Goal: Information Seeking & Learning: Learn about a topic

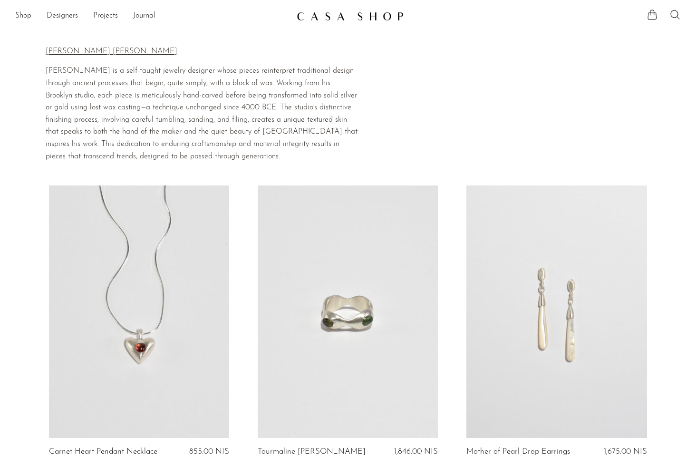
click at [357, 16] on img at bounding box center [350, 16] width 107 height 10
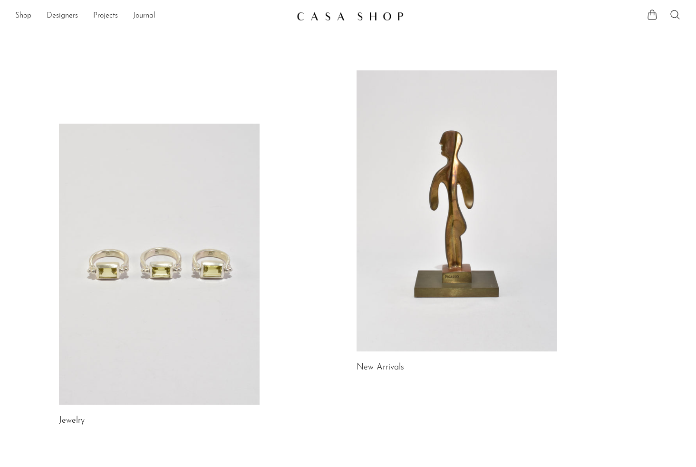
click at [156, 309] on link at bounding box center [159, 264] width 201 height 281
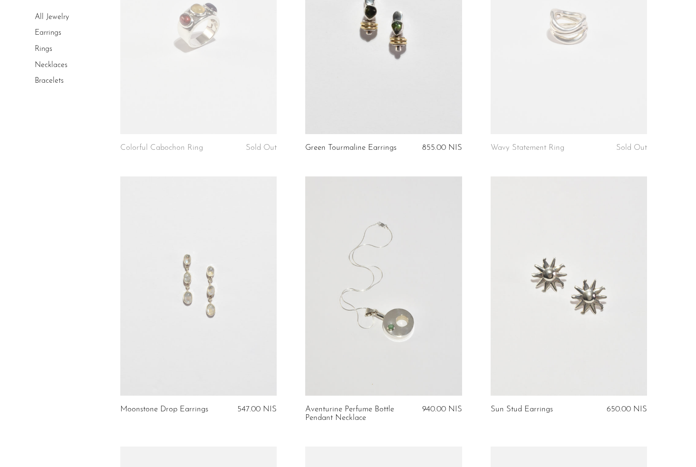
scroll to position [2570, 0]
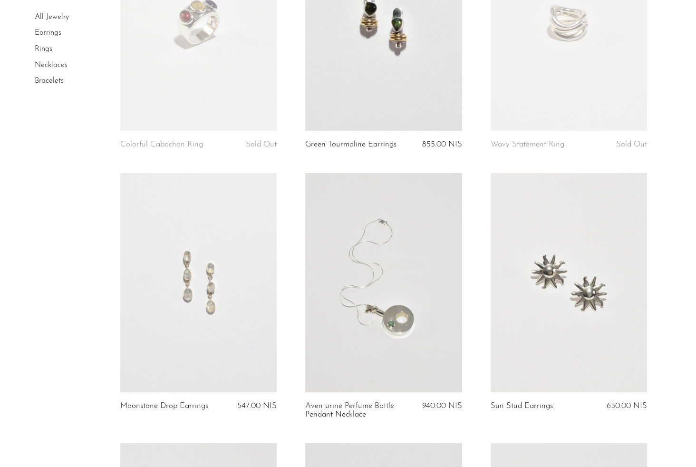
click at [572, 275] on link at bounding box center [569, 282] width 156 height 219
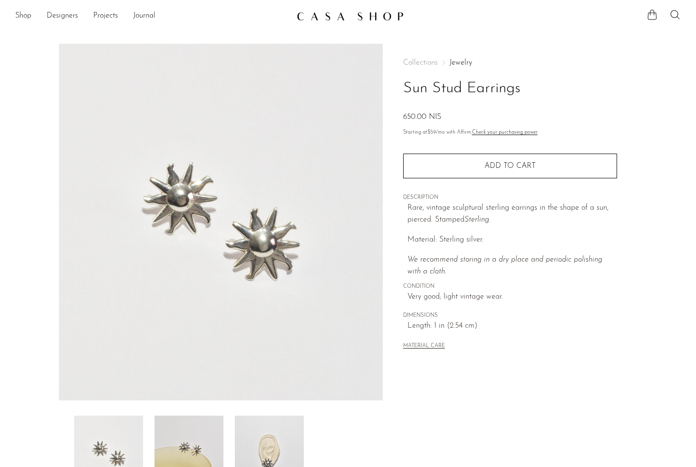
click at [270, 448] on img at bounding box center [269, 454] width 69 height 76
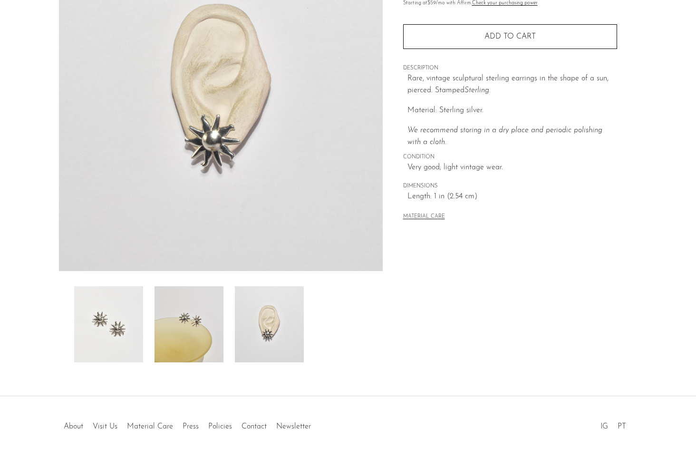
scroll to position [132, 0]
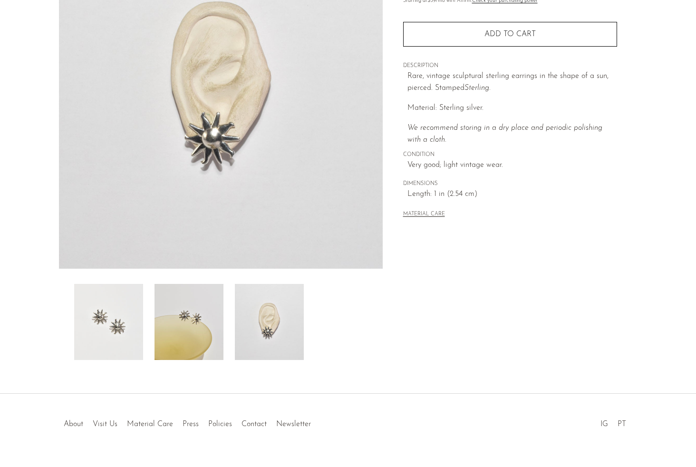
click at [181, 341] on img at bounding box center [189, 322] width 69 height 76
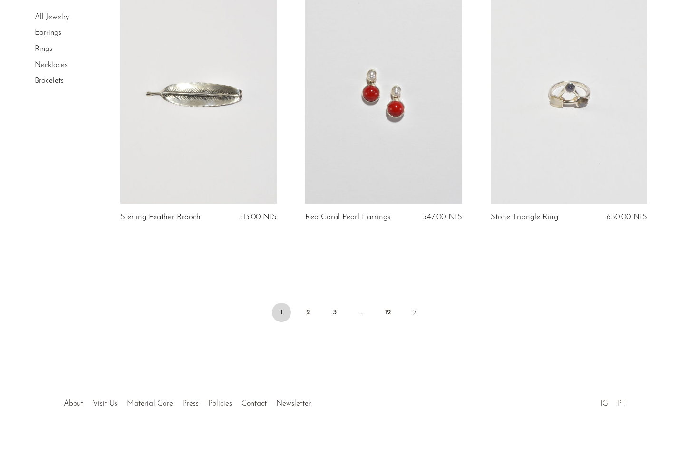
scroll to position [2765, 0]
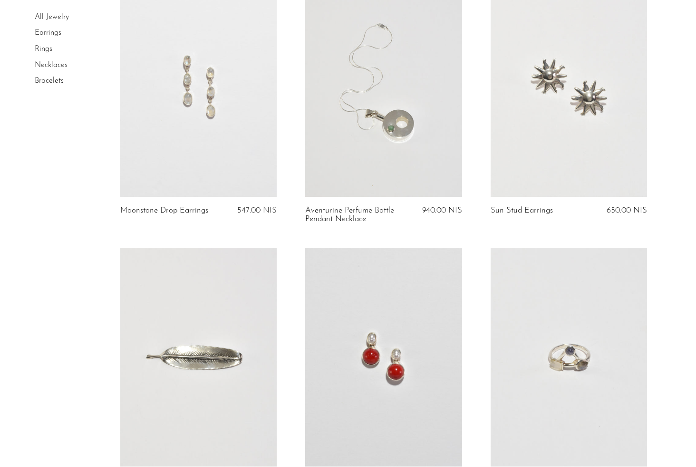
click at [576, 89] on link at bounding box center [569, 87] width 156 height 219
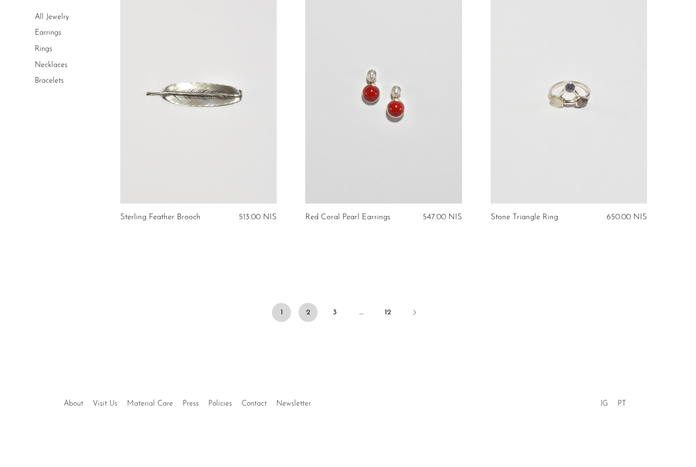
click at [308, 316] on link "2" at bounding box center [308, 312] width 19 height 19
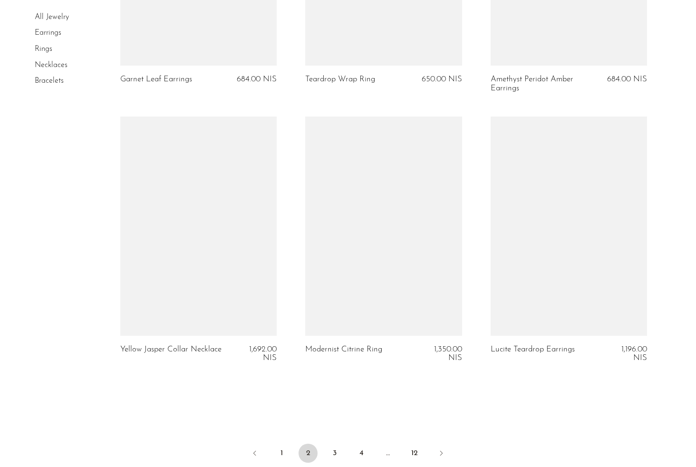
scroll to position [2979, 0]
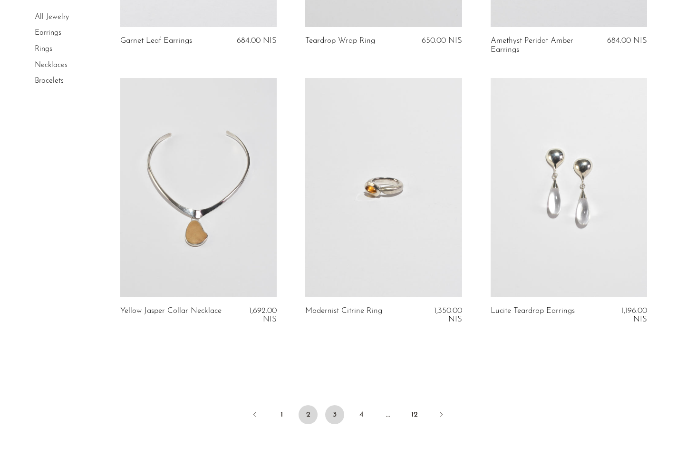
click at [337, 414] on link "3" at bounding box center [334, 414] width 19 height 19
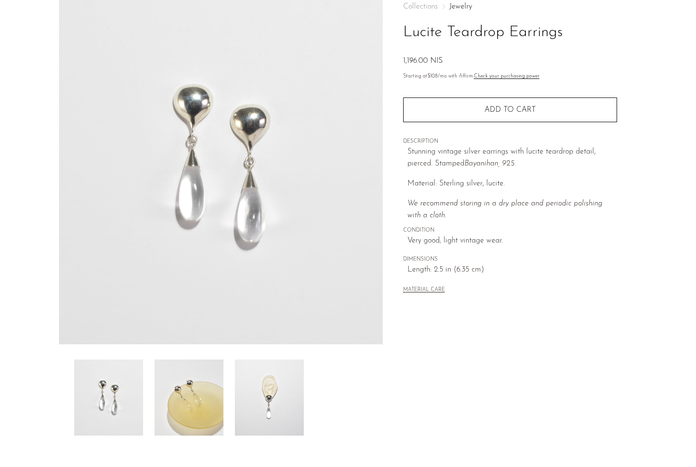
scroll to position [65, 0]
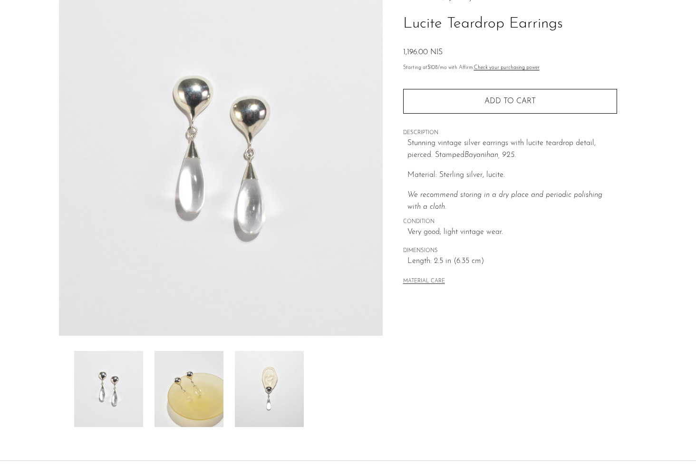
click at [266, 407] on img at bounding box center [269, 389] width 69 height 76
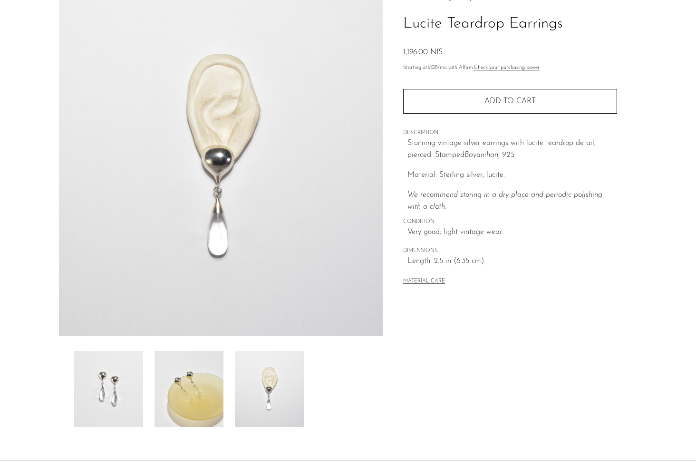
click at [282, 386] on img at bounding box center [269, 389] width 69 height 76
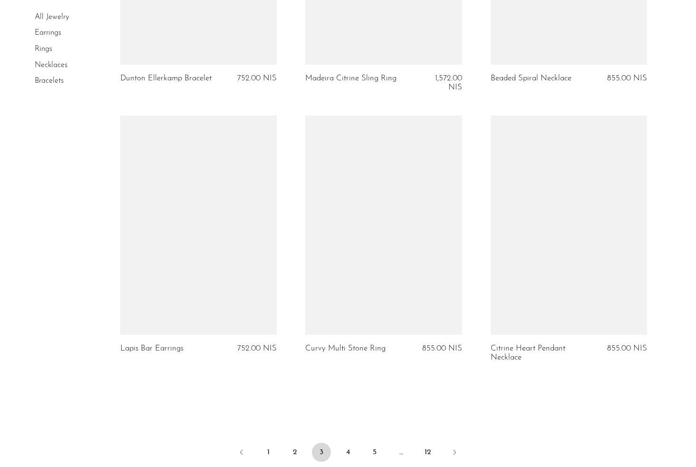
scroll to position [3118, 0]
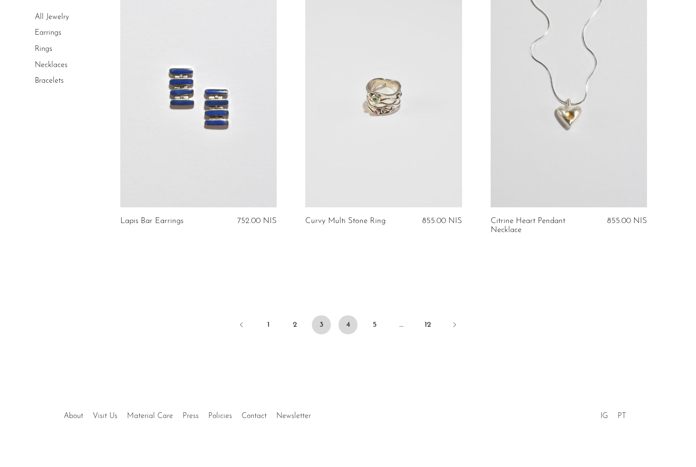
click at [342, 321] on link "4" at bounding box center [348, 324] width 19 height 19
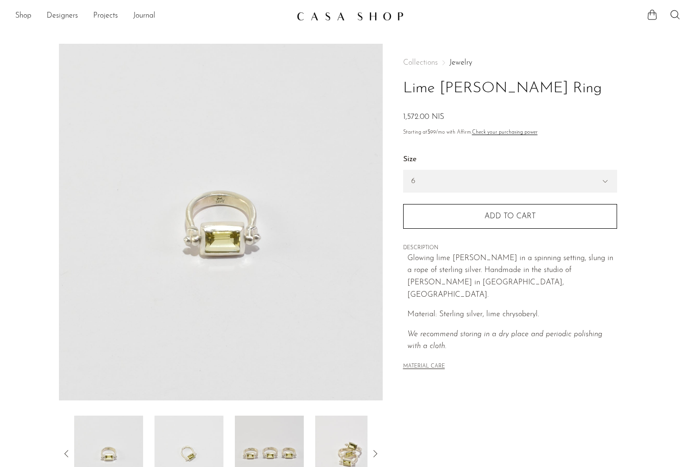
click at [265, 449] on img at bounding box center [269, 454] width 69 height 76
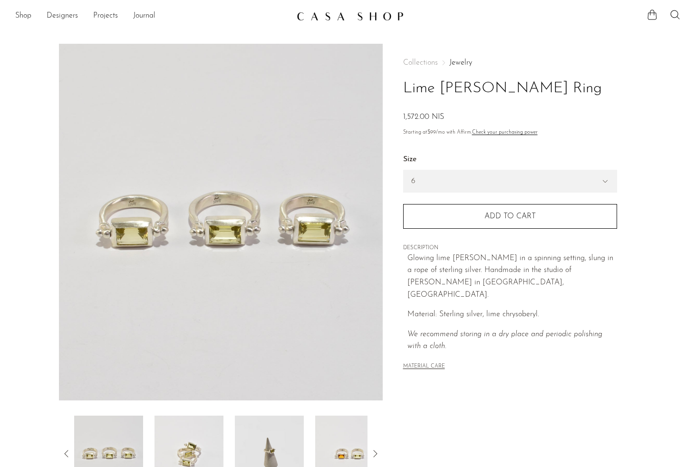
click at [423, 367] on div "Collections Jewelry Lime Beryl Sling Ring 0 NIS 1,572.00 NIS Starting at $99 /m…" at bounding box center [510, 216] width 214 height 344
click at [484, 83] on h1 "Lime [PERSON_NAME] Ring" at bounding box center [510, 89] width 214 height 24
click at [484, 83] on h1 "Lime Beryl Sling Ring" at bounding box center [510, 89] width 214 height 24
drag, startPoint x: 541, startPoint y: 271, endPoint x: 579, endPoint y: 271, distance: 37.6
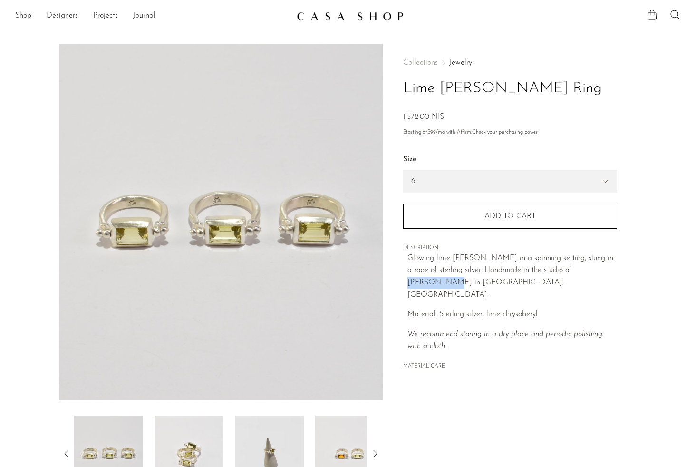
click at [572, 271] on span "andmade in the studio of Lizzie Ames in Brooklyn, NY." at bounding box center [489, 282] width 164 height 32
copy span "Lizzie Ames"
click at [679, 14] on icon at bounding box center [674, 14] width 11 height 11
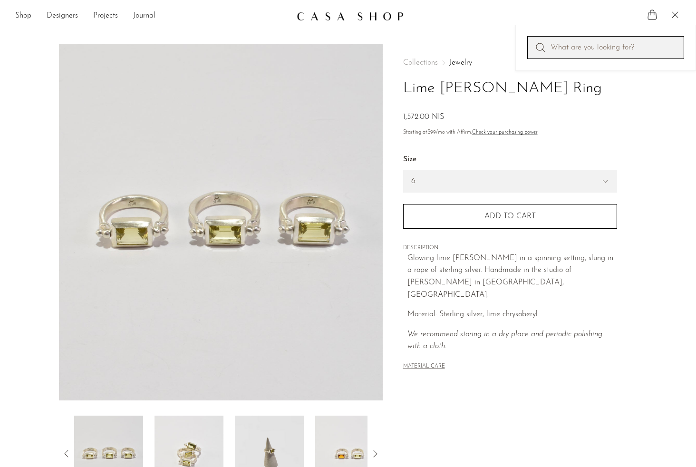
click at [567, 48] on input "Perform a search" at bounding box center [605, 47] width 157 height 23
paste input "Lizzie Ames"
type input "Lizzie Ames"
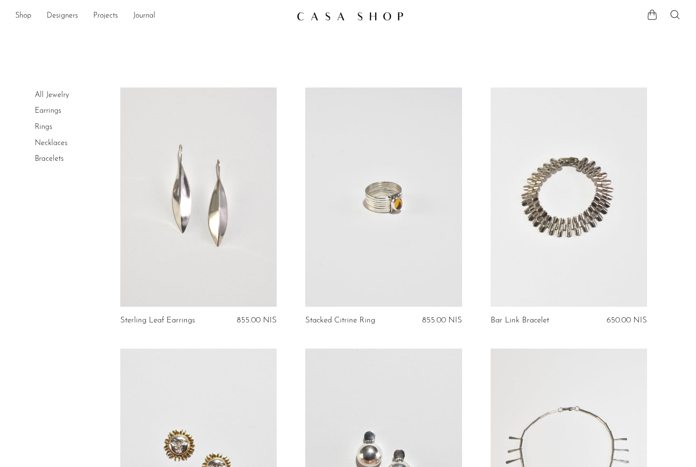
scroll to position [251, 0]
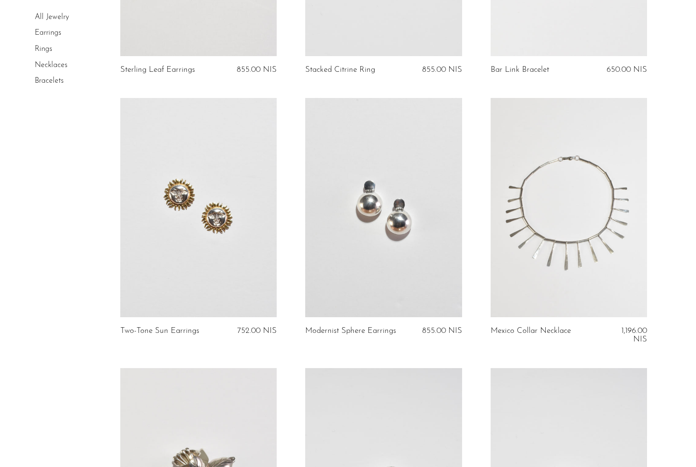
click at [188, 232] on link at bounding box center [198, 207] width 156 height 219
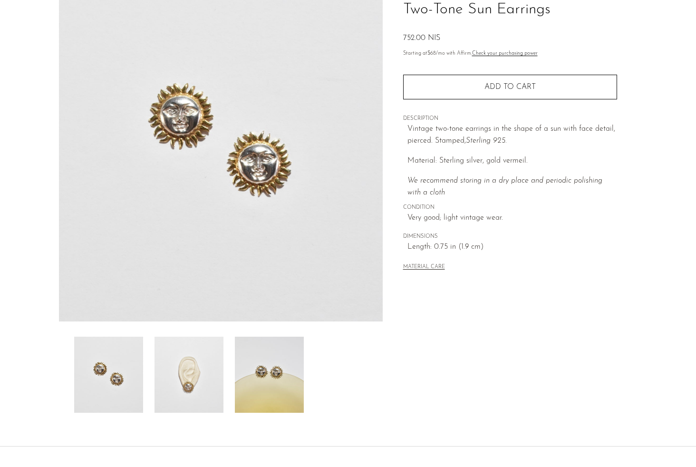
scroll to position [82, 0]
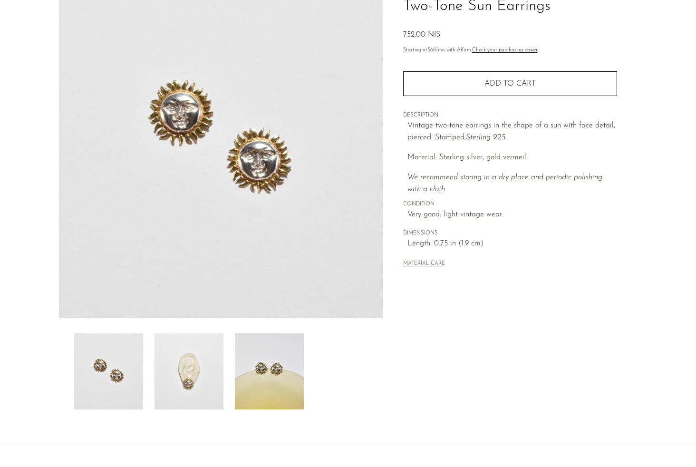
click at [191, 373] on img at bounding box center [189, 371] width 69 height 76
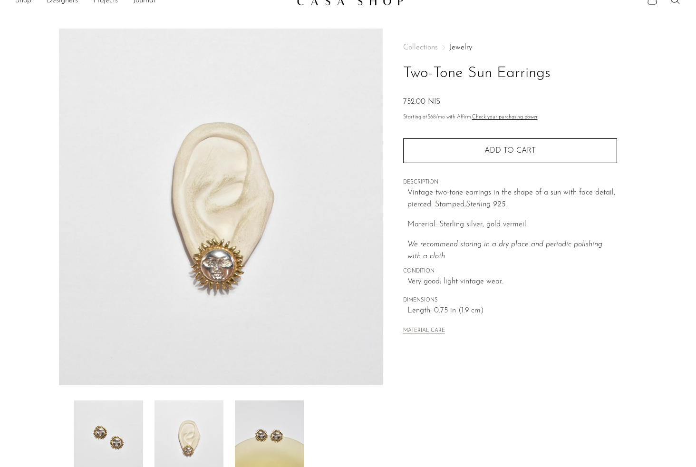
scroll to position [0, 0]
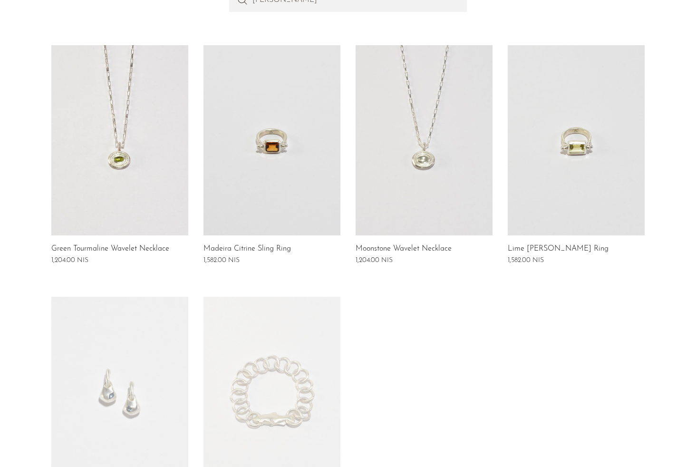
scroll to position [133, 0]
click at [271, 250] on link "Madeira Citrine Sling Ring" at bounding box center [246, 248] width 87 height 9
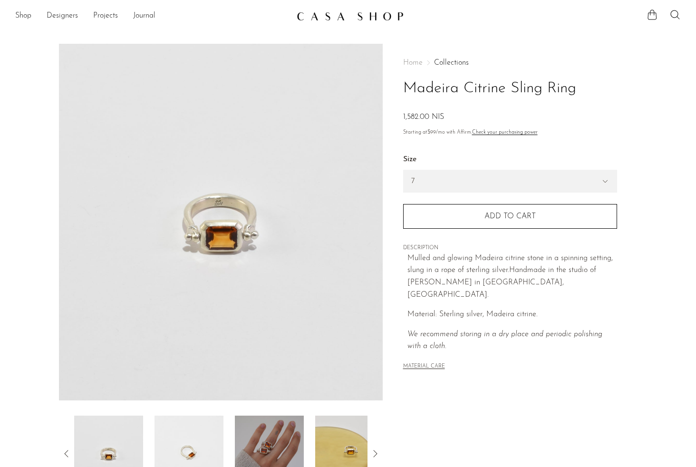
click at [261, 451] on img at bounding box center [269, 454] width 69 height 76
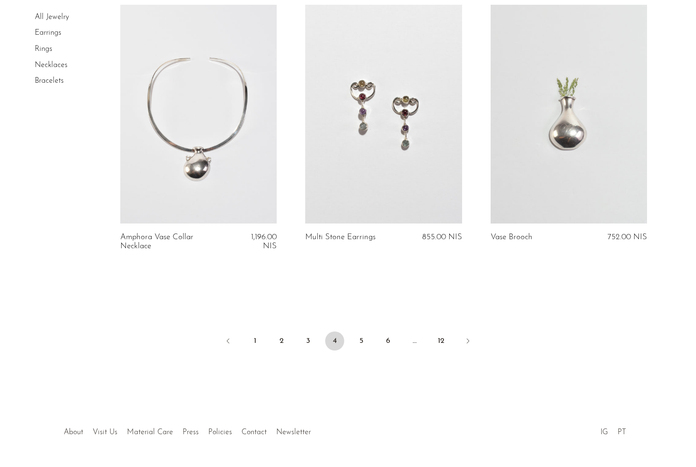
scroll to position [3011, 0]
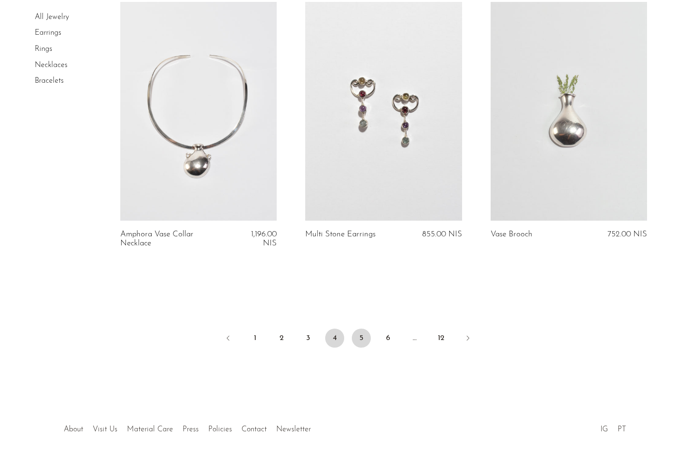
click at [360, 339] on link "5" at bounding box center [361, 338] width 19 height 19
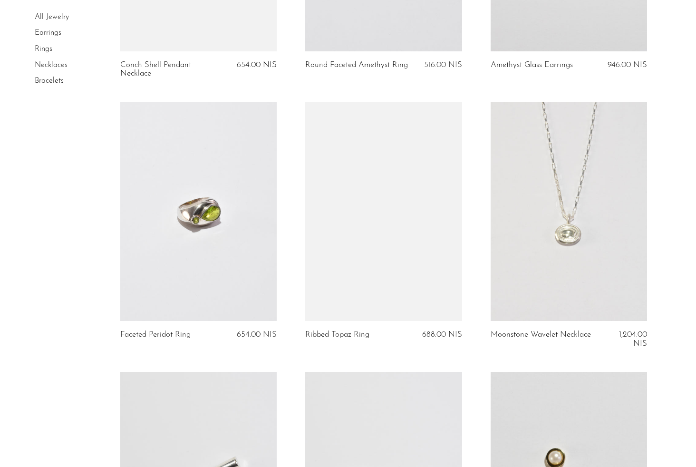
scroll to position [3032, 0]
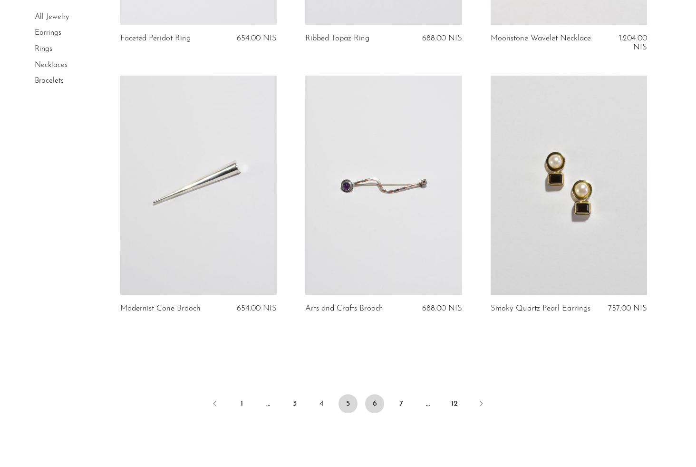
click at [377, 400] on link "6" at bounding box center [374, 403] width 19 height 19
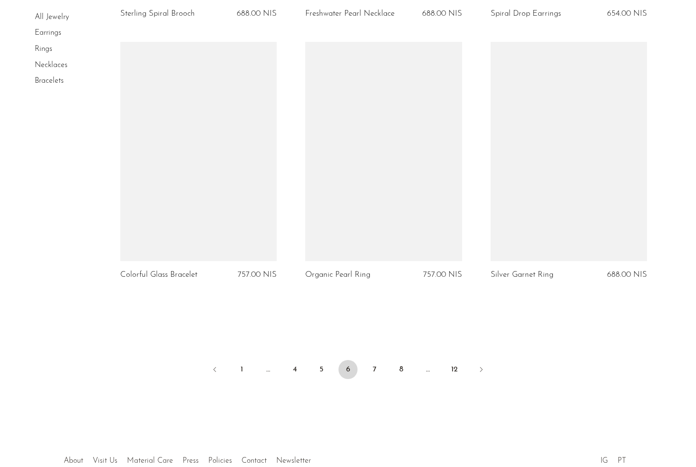
scroll to position [3037, 0]
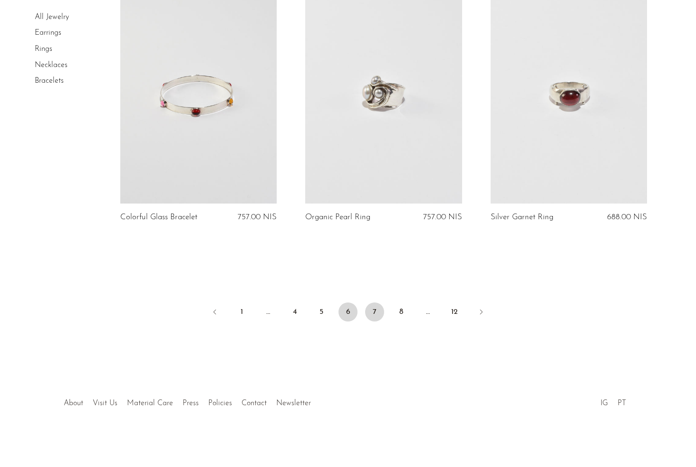
click at [376, 313] on link "7" at bounding box center [374, 311] width 19 height 19
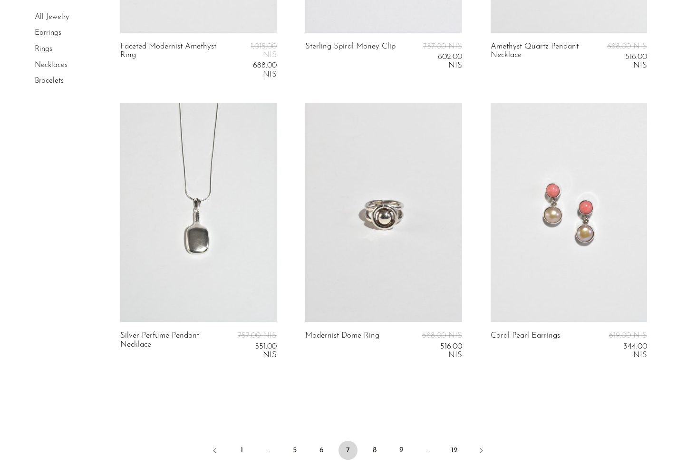
scroll to position [3129, 0]
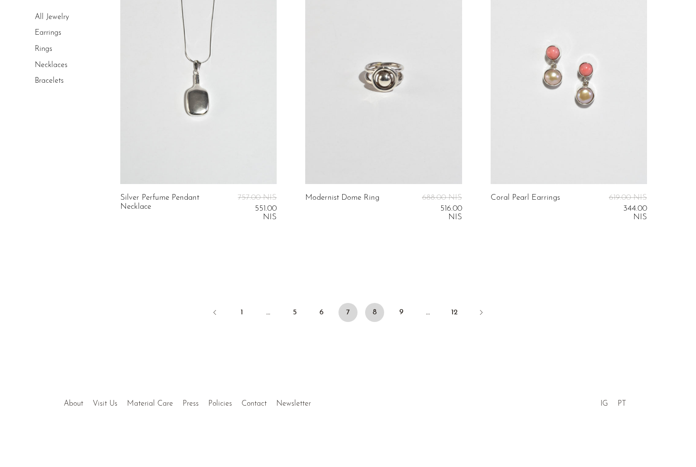
click at [378, 307] on link "8" at bounding box center [374, 312] width 19 height 19
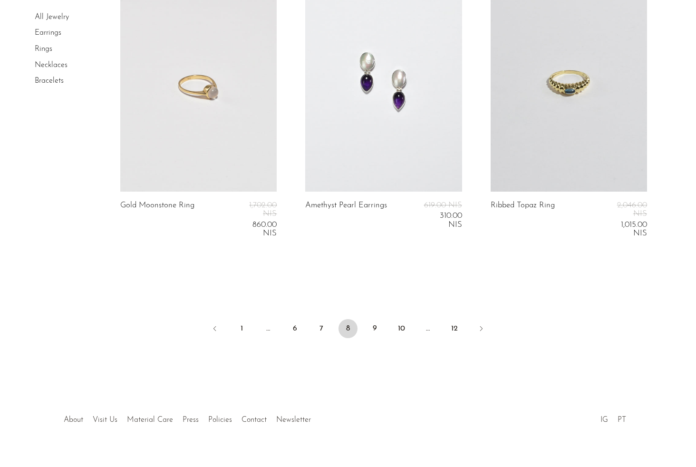
scroll to position [3253, 0]
